Goal: Download file/media: Obtain a digital file from the website

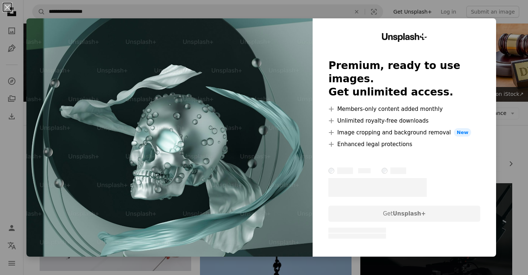
scroll to position [940, 0]
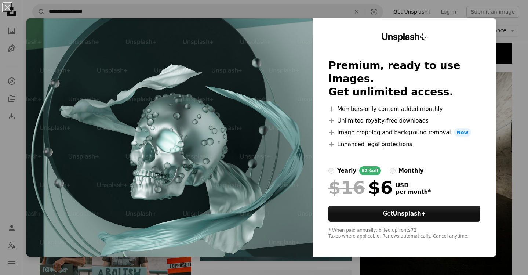
click at [339, 8] on div "An X shape Unsplash+ Premium, ready to use images. Get unlimited access. A plus…" at bounding box center [264, 137] width 528 height 275
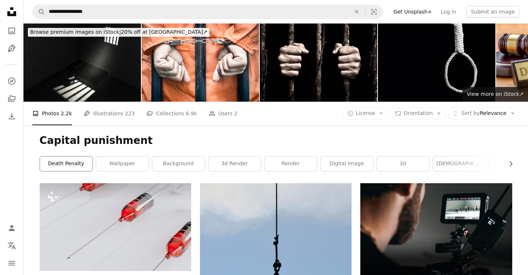
click at [78, 164] on link "death penalty" at bounding box center [66, 163] width 52 height 15
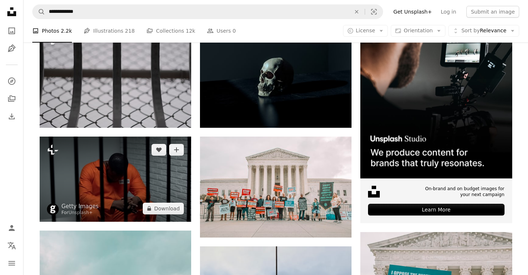
scroll to position [155, 0]
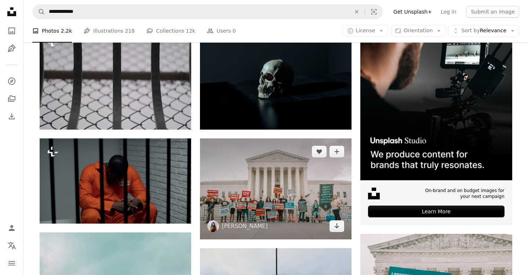
click at [250, 174] on img at bounding box center [275, 188] width 151 height 101
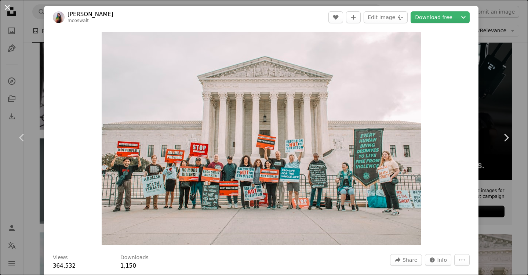
click at [8, 5] on button "An X shape" at bounding box center [7, 7] width 9 height 9
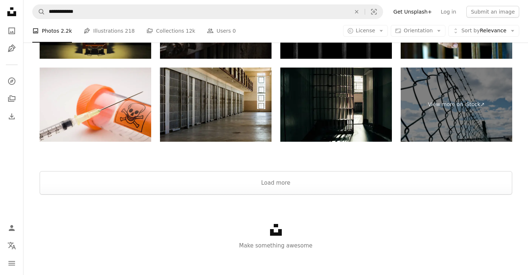
scroll to position [1505, 0]
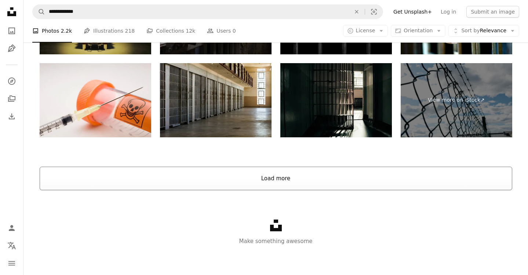
click at [255, 178] on button "Load more" at bounding box center [276, 177] width 472 height 23
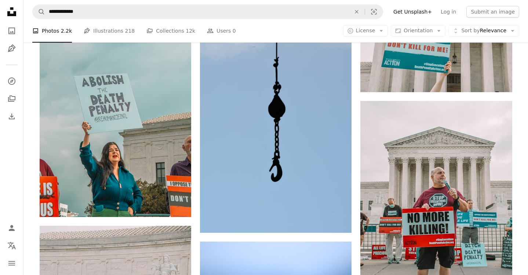
scroll to position [562, 0]
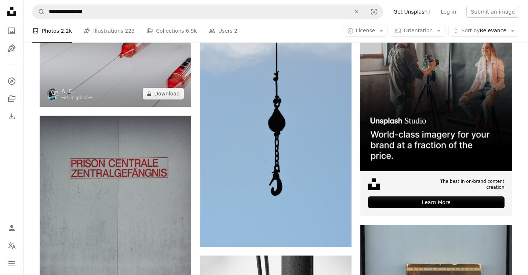
scroll to position [259, 0]
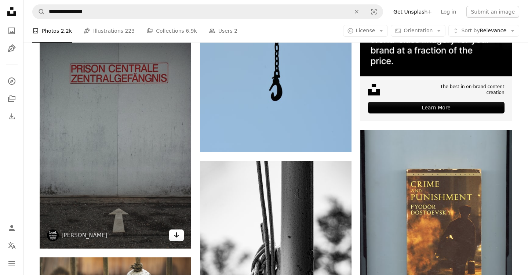
click at [179, 233] on icon "Arrow pointing down" at bounding box center [176, 234] width 6 height 9
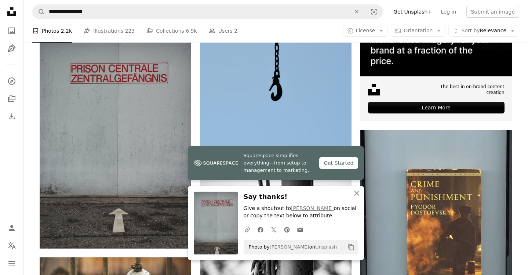
drag, startPoint x: 228, startPoint y: 232, endPoint x: 224, endPoint y: 235, distance: 4.5
click at [303, 30] on div "A photo Photos 2.2k Pen Tool Illustrations 223 A stack of folders Collections 6…" at bounding box center [275, 30] width 487 height 23
click at [361, 192] on button "An X shape Close" at bounding box center [356, 193] width 15 height 15
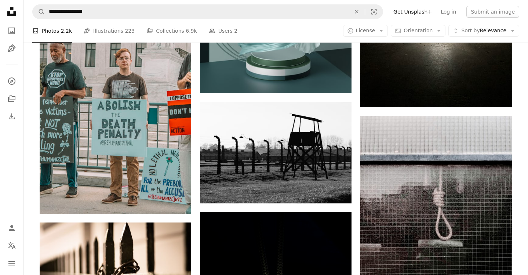
scroll to position [1107, 0]
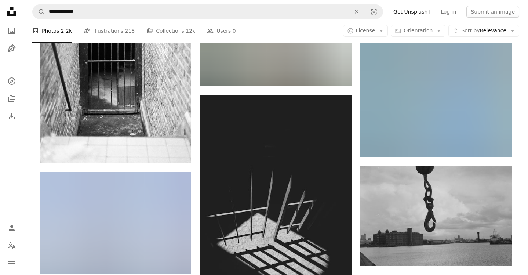
scroll to position [5894, 0]
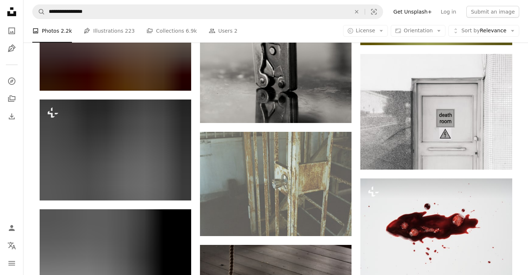
scroll to position [4175, 0]
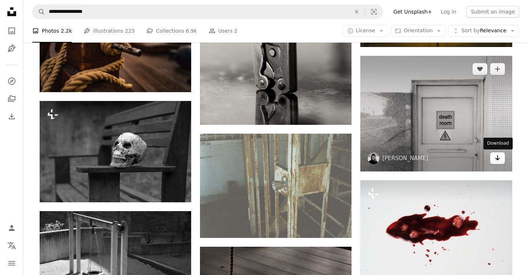
click at [500, 158] on icon "Arrow pointing down" at bounding box center [497, 157] width 6 height 9
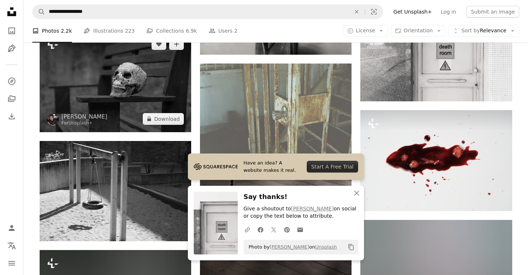
scroll to position [4333, 0]
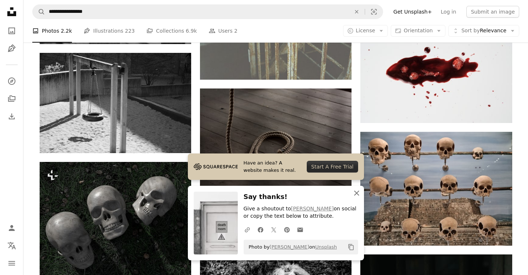
click at [355, 192] on icon "button" at bounding box center [356, 192] width 5 height 5
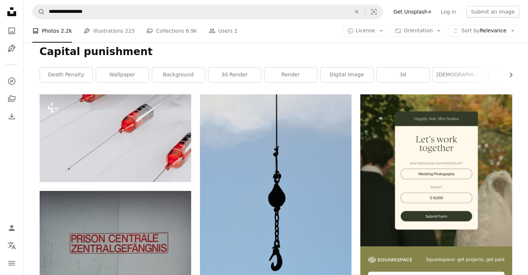
scroll to position [0, 0]
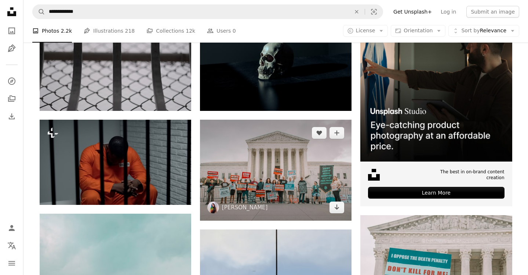
scroll to position [201, 0]
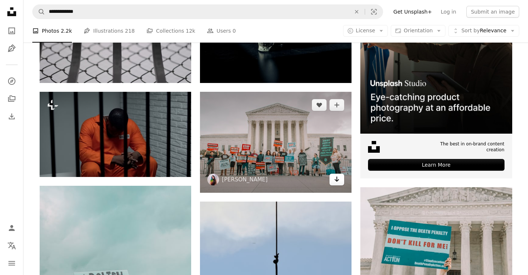
click at [339, 177] on icon "Arrow pointing down" at bounding box center [337, 179] width 6 height 9
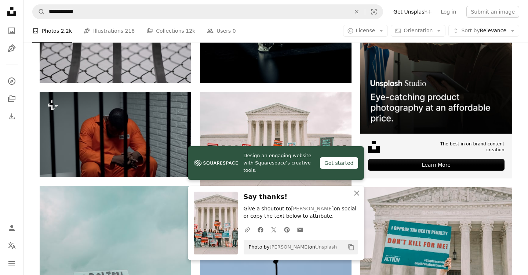
drag, startPoint x: 213, startPoint y: 219, endPoint x: 28, endPoint y: 300, distance: 202.8
click at [357, 191] on icon "An X shape" at bounding box center [356, 192] width 9 height 9
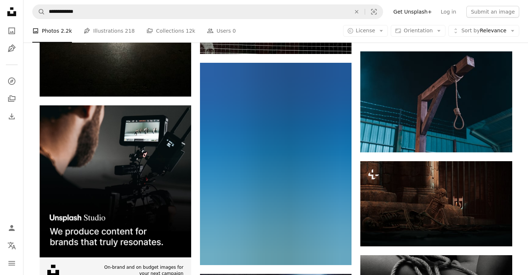
scroll to position [1704, 0]
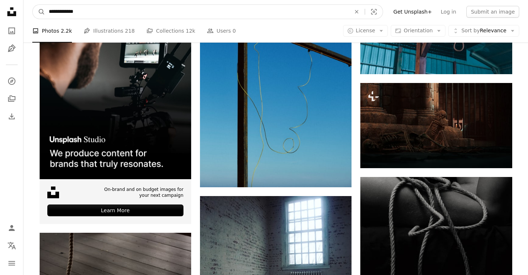
click at [127, 10] on input "**********" at bounding box center [196, 12] width 303 height 14
type input "*****"
click button "A magnifying glass" at bounding box center [39, 12] width 12 height 14
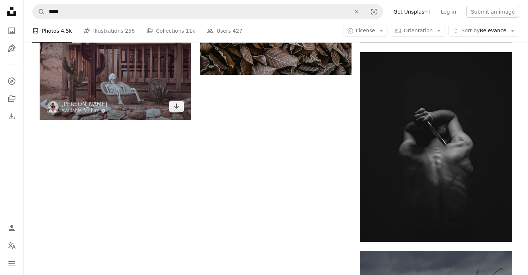
scroll to position [1125, 0]
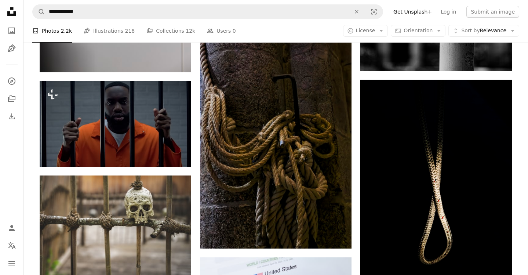
scroll to position [1704, 0]
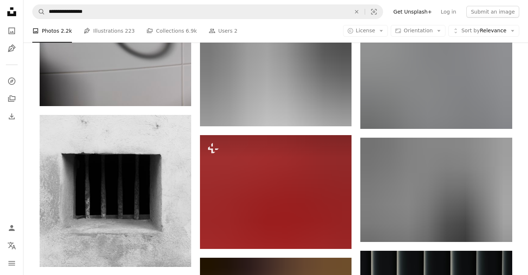
scroll to position [2561, 0]
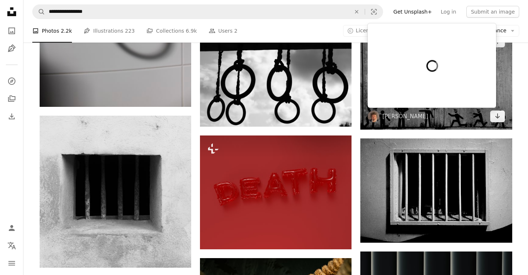
click at [389, 107] on div at bounding box center [431, 65] width 128 height 84
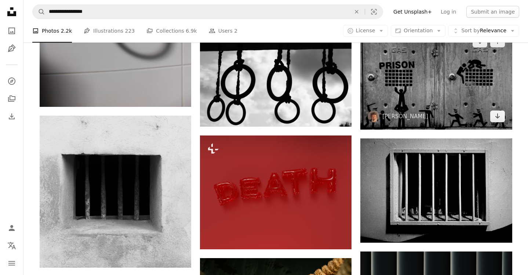
click at [451, 116] on img at bounding box center [435, 78] width 151 height 101
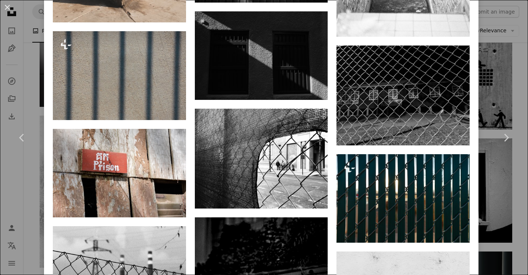
scroll to position [1531, 0]
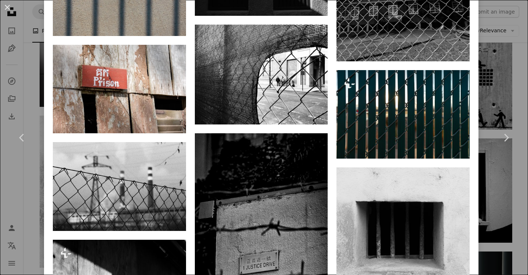
click at [19, 198] on div "An X shape Chevron left Chevron right [PERSON_NAME] chiabra A heart A plus sign…" at bounding box center [264, 137] width 528 height 275
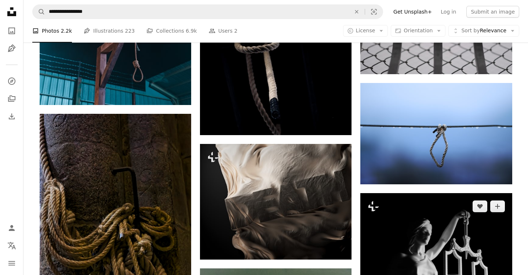
scroll to position [669, 0]
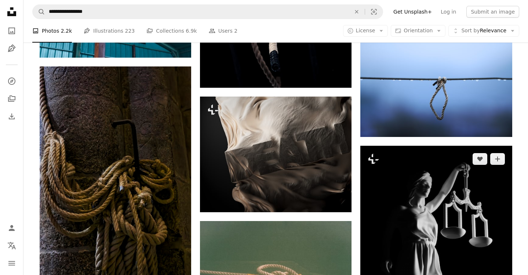
click at [417, 212] on img at bounding box center [435, 241] width 151 height 190
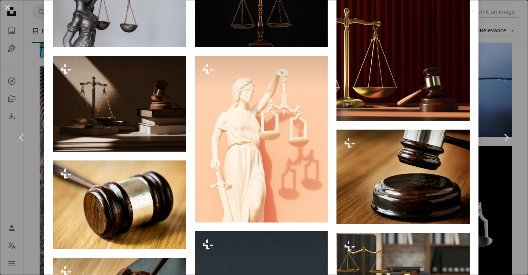
scroll to position [728, 0]
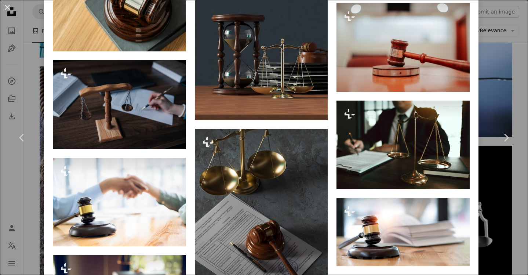
click at [7, 188] on div "An X shape Chevron left Chevron right [PERSON_NAME] For Unsplash+ A heart A plu…" at bounding box center [264, 137] width 528 height 275
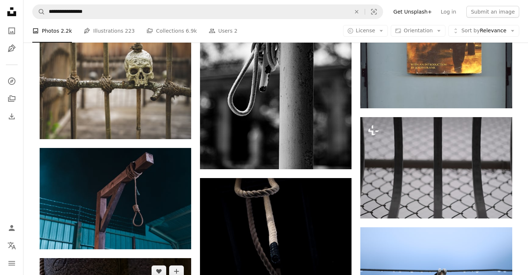
scroll to position [511, 0]
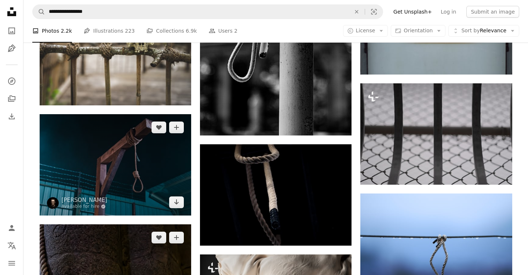
click at [115, 180] on img at bounding box center [115, 164] width 151 height 101
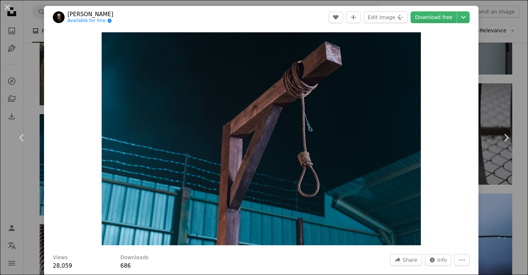
click at [7, 7] on button "An X shape" at bounding box center [7, 7] width 9 height 9
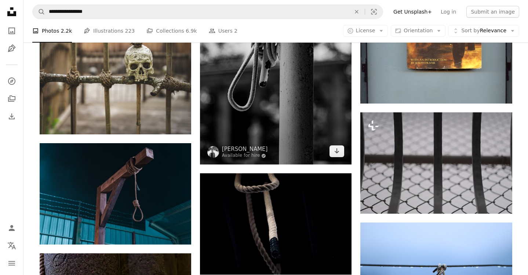
scroll to position [483, 0]
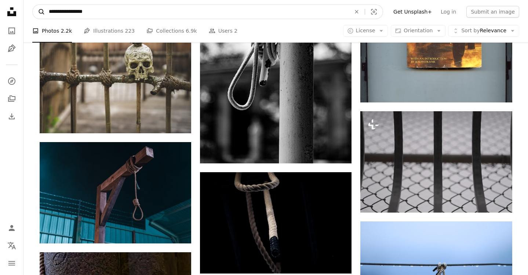
drag, startPoint x: 173, startPoint y: 13, endPoint x: 45, endPoint y: 5, distance: 128.2
click at [45, 5] on form "**********" at bounding box center [207, 11] width 351 height 15
paste input "Find visuals sitewide"
type input "**********"
click button "A magnifying glass" at bounding box center [39, 12] width 12 height 14
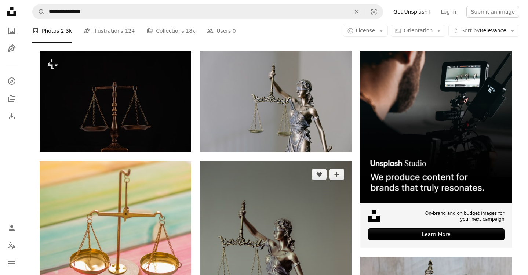
scroll to position [132, 0]
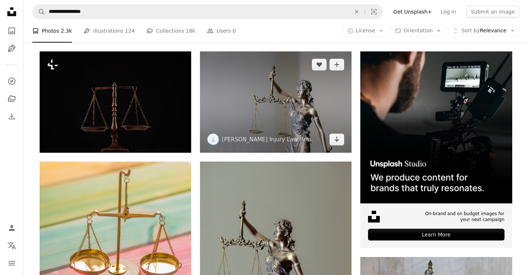
click at [261, 119] on img at bounding box center [275, 101] width 151 height 101
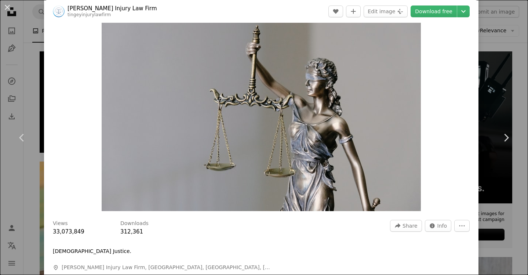
scroll to position [36, 0]
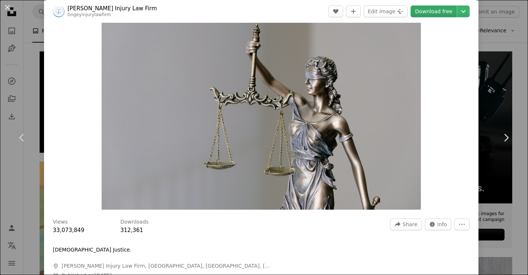
click at [448, 8] on link "Download free" at bounding box center [433, 12] width 46 height 12
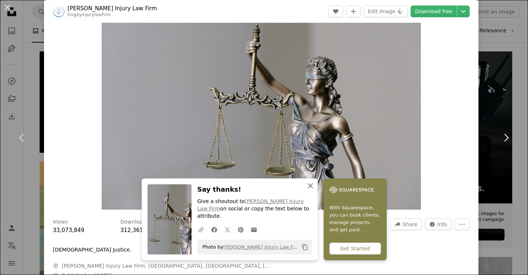
click at [309, 190] on icon "An X shape" at bounding box center [310, 185] width 9 height 9
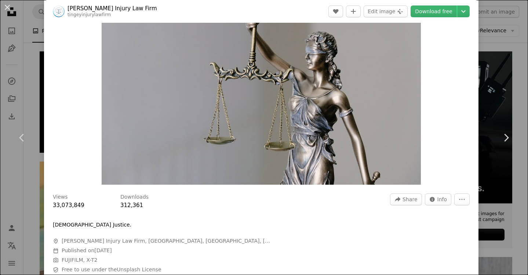
scroll to position [0, 0]
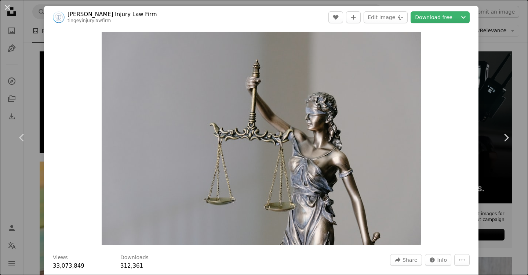
click at [122, 15] on link "[PERSON_NAME] Injury Law Firm" at bounding box center [111, 14] width 89 height 7
